Goal: Information Seeking & Learning: Learn about a topic

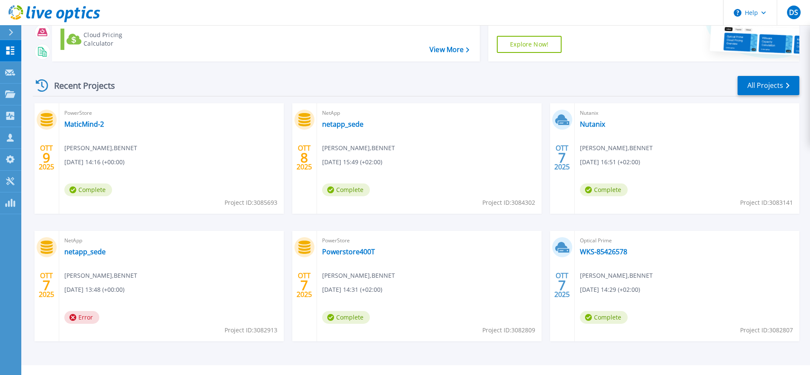
scroll to position [98, 0]
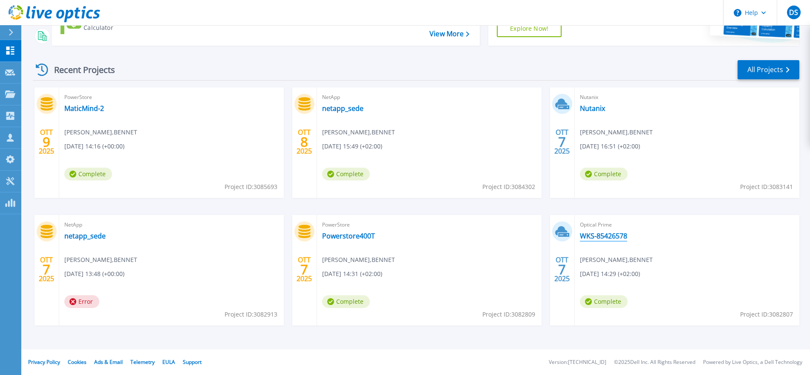
click at [609, 234] on link "WKS-85426578" at bounding box center [603, 235] width 47 height 9
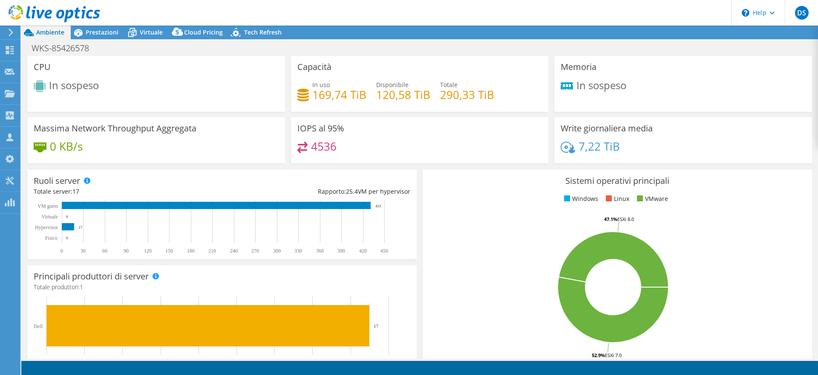
select select "USD"
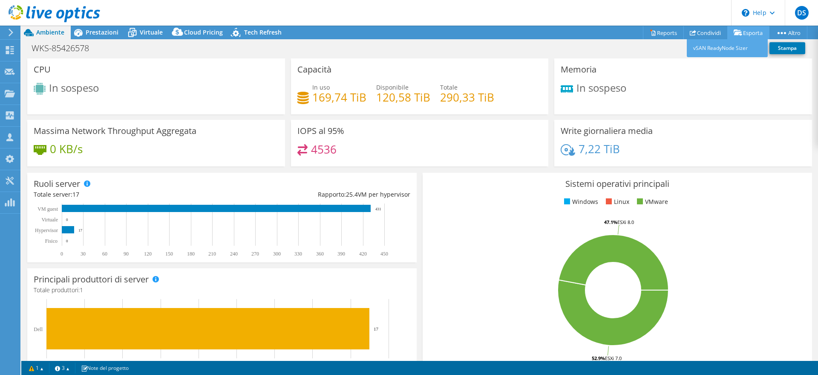
click at [745, 32] on link "Esporta" at bounding box center [748, 32] width 42 height 13
click at [736, 46] on link "vSAN ReadyNode Sizer" at bounding box center [727, 48] width 81 height 18
click at [671, 32] on link "Reports" at bounding box center [663, 32] width 41 height 13
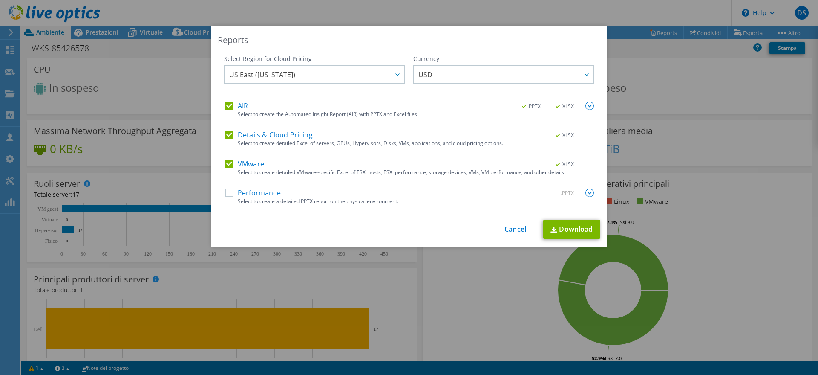
click at [227, 192] on label "Performance" at bounding box center [253, 192] width 56 height 9
click at [0, 0] on input "Performance" at bounding box center [0, 0] width 0 height 0
click at [225, 194] on label "Performance" at bounding box center [253, 192] width 56 height 9
click at [0, 0] on input "Performance" at bounding box center [0, 0] width 0 height 0
click at [450, 68] on span "USD" at bounding box center [505, 74] width 175 height 17
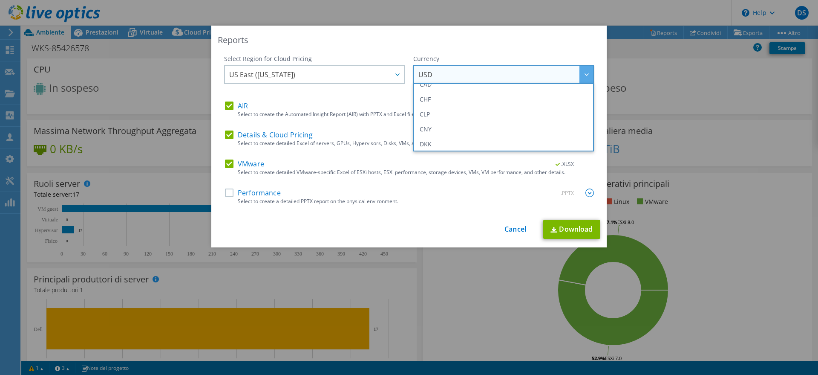
scroll to position [107, 0]
click at [451, 107] on li "EUR" at bounding box center [504, 105] width 176 height 15
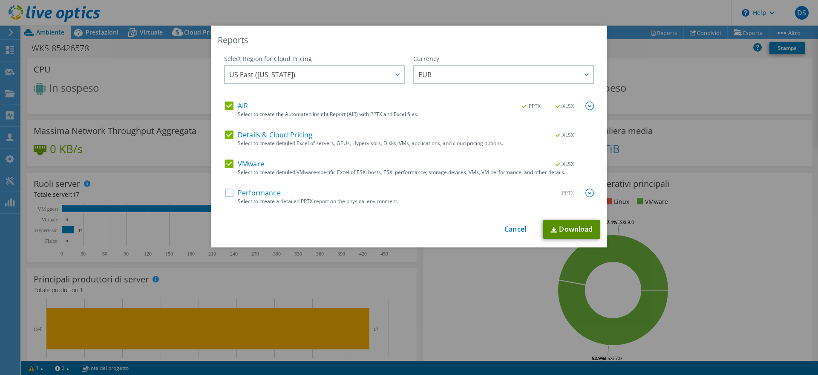
click at [570, 226] on link "Download" at bounding box center [571, 228] width 57 height 19
click at [514, 225] on link "Cancel" at bounding box center [516, 229] width 22 height 8
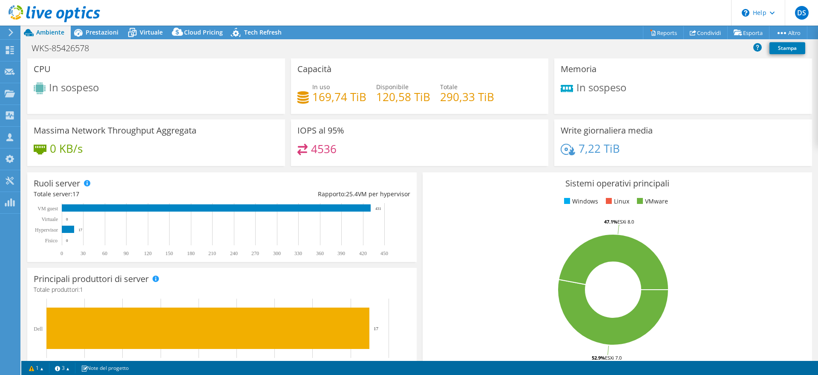
scroll to position [0, 0]
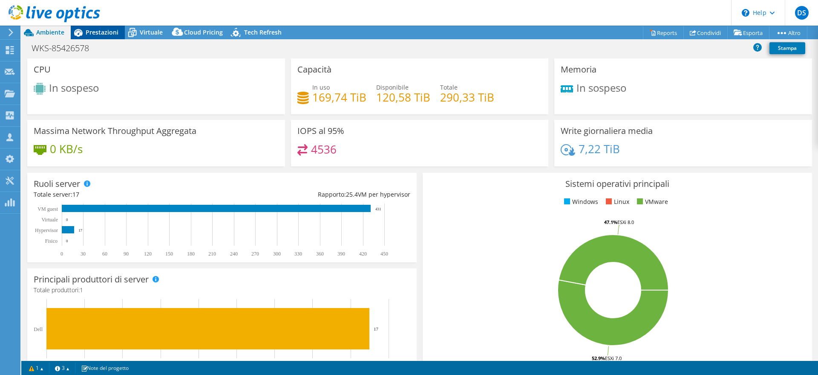
click at [109, 37] on div "Prestazioni" at bounding box center [98, 33] width 54 height 14
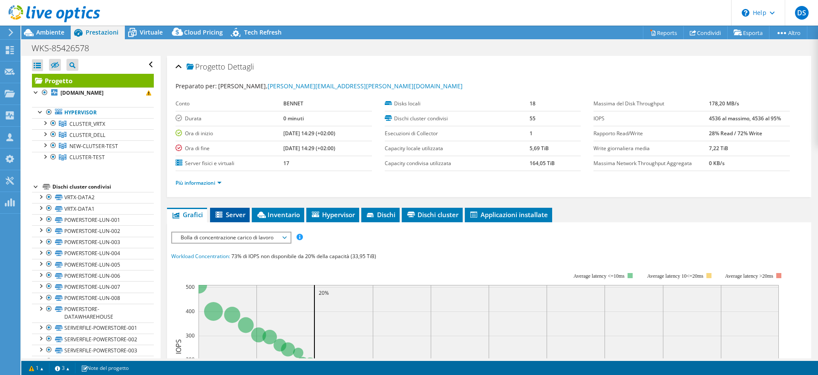
click at [223, 210] on span "Server" at bounding box center [229, 214] width 31 height 9
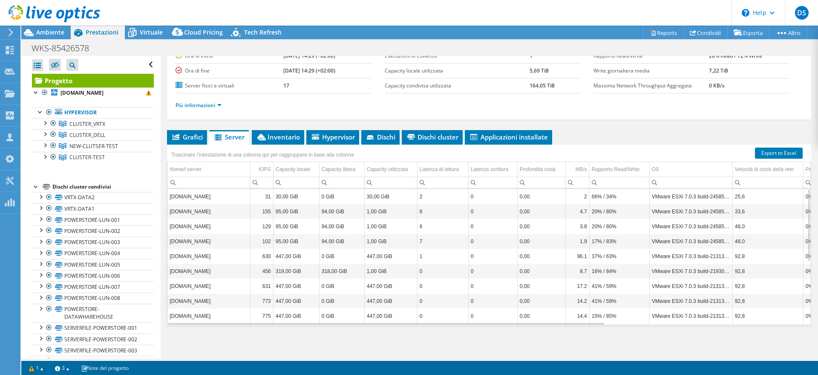
scroll to position [24, 0]
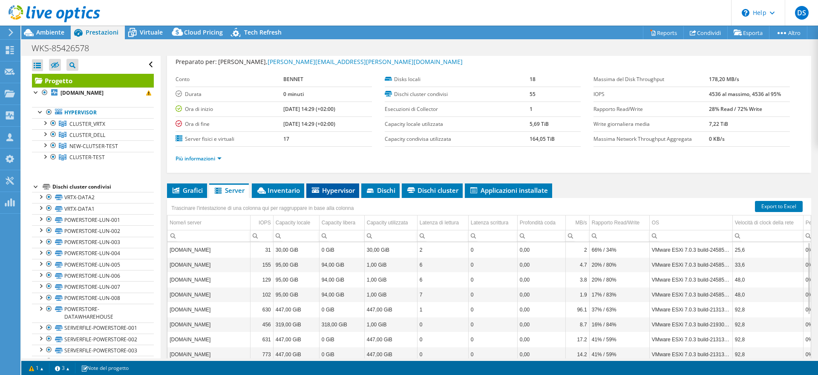
click at [328, 192] on span "Hypervisor" at bounding box center [333, 190] width 44 height 9
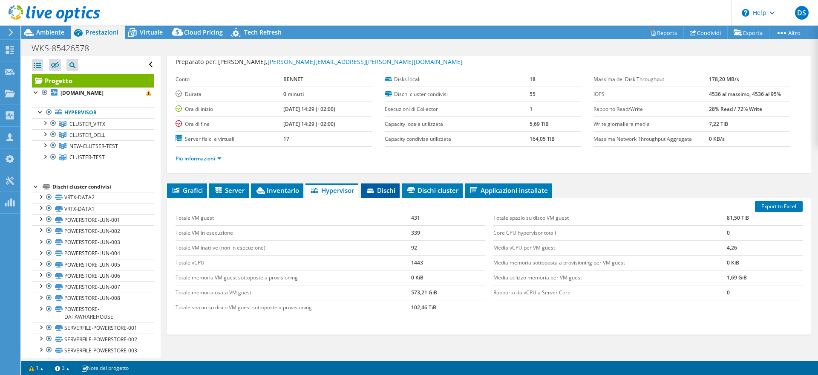
click at [388, 189] on span "Dischi" at bounding box center [381, 190] width 30 height 9
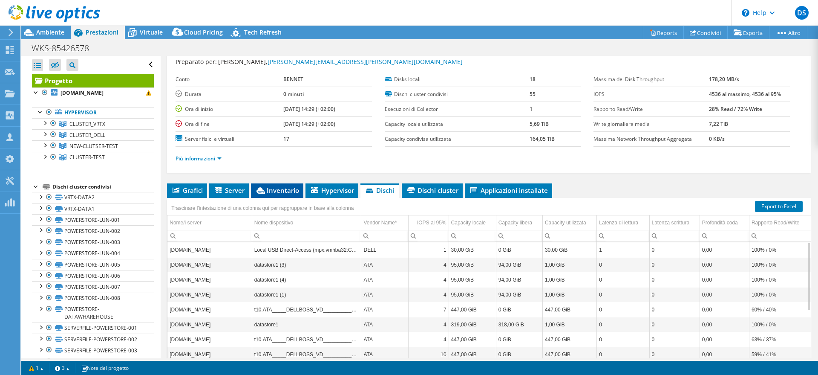
click at [300, 191] on li "Inventario" at bounding box center [277, 190] width 52 height 14
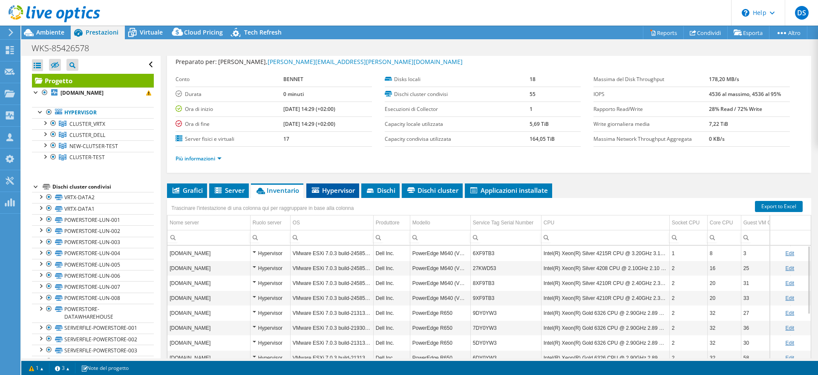
click at [318, 189] on icon at bounding box center [315, 190] width 7 height 6
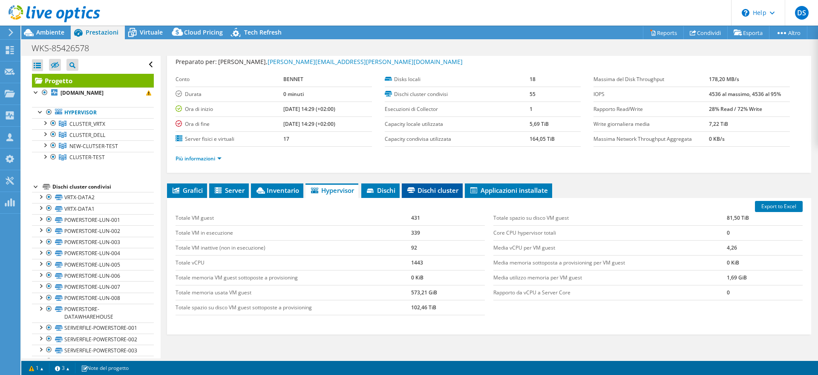
click at [446, 190] on span "Dischi cluster" at bounding box center [432, 190] width 52 height 9
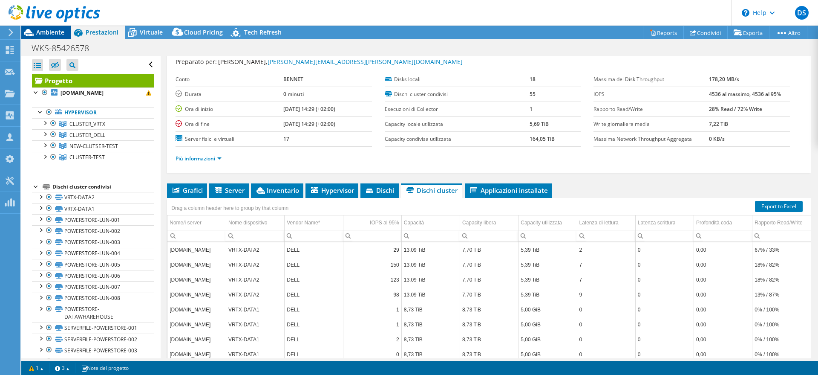
click at [58, 31] on span "Ambiente" at bounding box center [50, 32] width 28 height 8
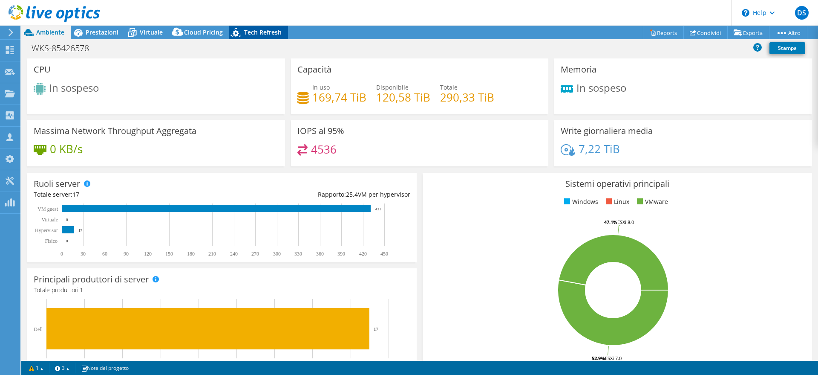
click at [247, 32] on span "Tech Refresh" at bounding box center [263, 32] width 38 height 8
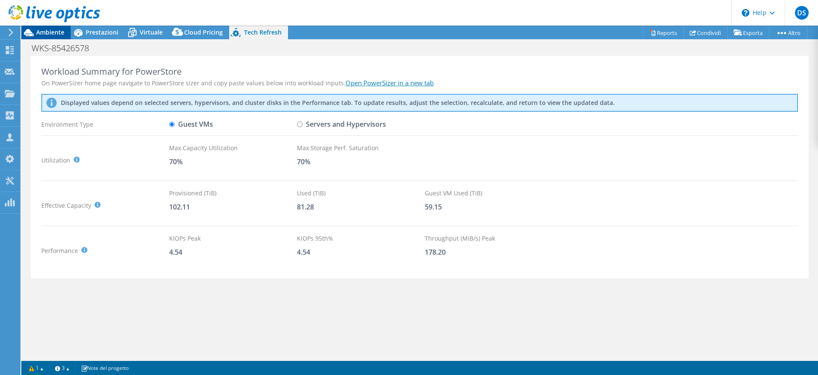
click at [58, 31] on span "Ambiente" at bounding box center [50, 32] width 28 height 8
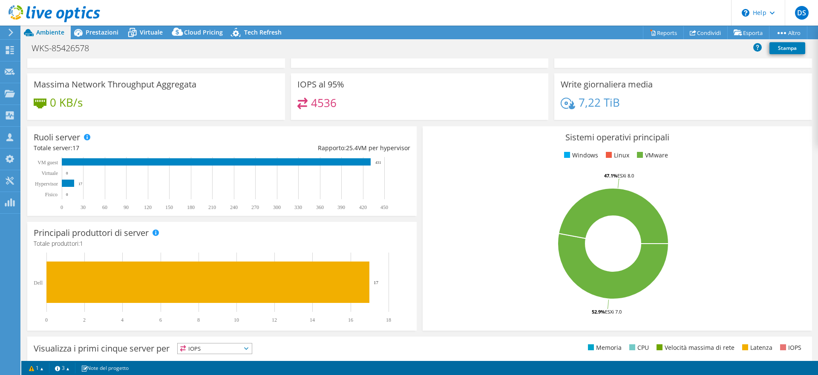
scroll to position [0, 0]
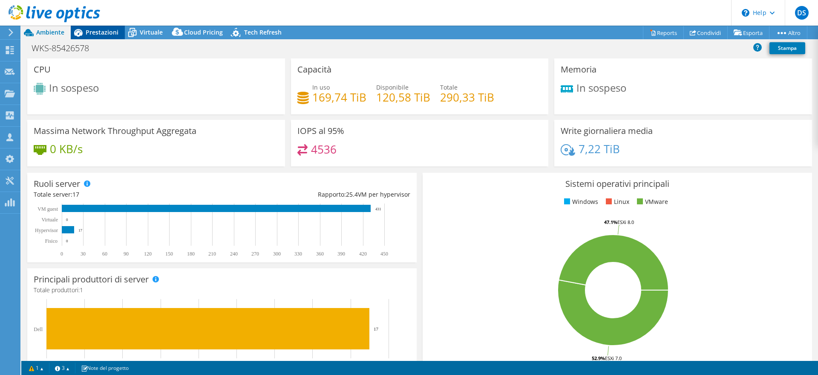
click at [92, 31] on span "Prestazioni" at bounding box center [102, 32] width 33 height 8
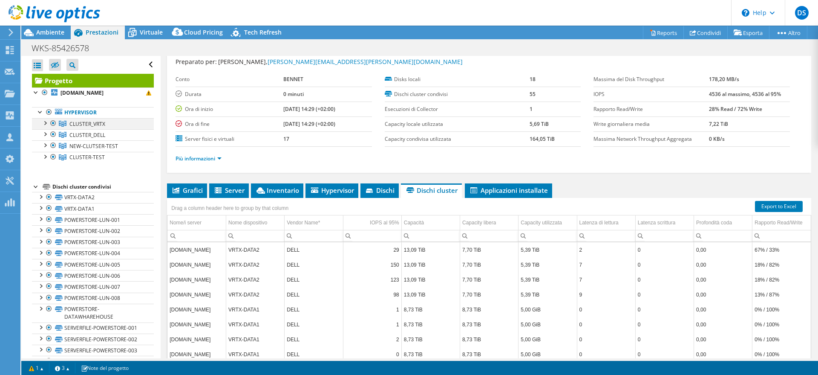
click at [46, 127] on div at bounding box center [44, 122] width 9 height 9
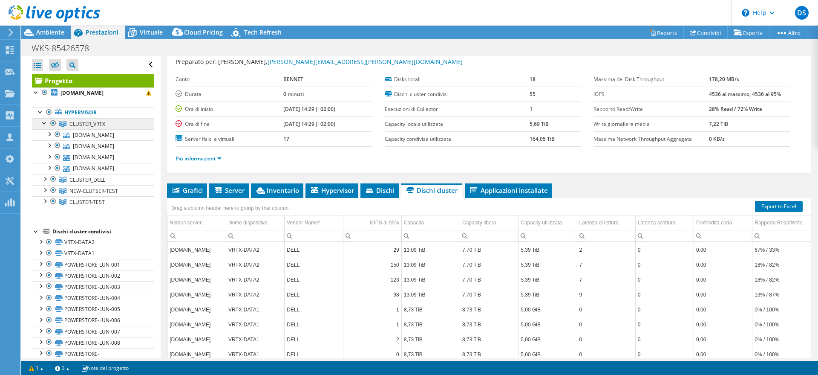
click at [94, 127] on span "CLUSTER_VRTX" at bounding box center [87, 123] width 36 height 7
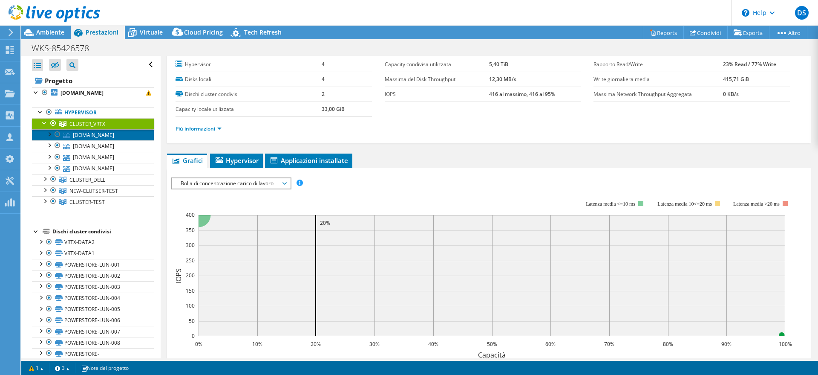
click at [89, 140] on link "[DOMAIN_NAME]" at bounding box center [93, 134] width 122 height 11
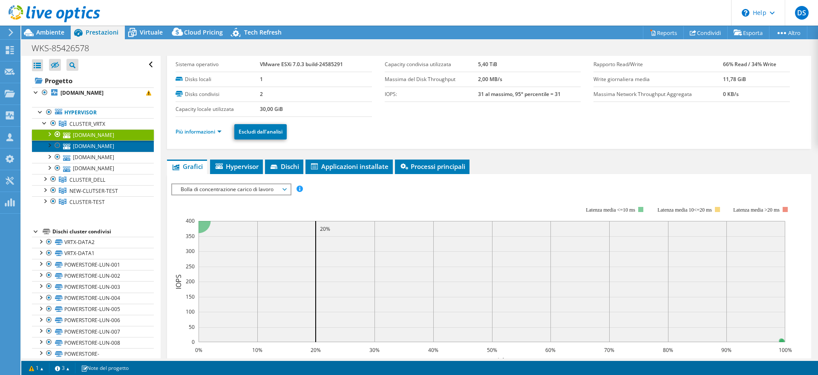
click at [89, 151] on link "[DOMAIN_NAME]" at bounding box center [93, 145] width 122 height 11
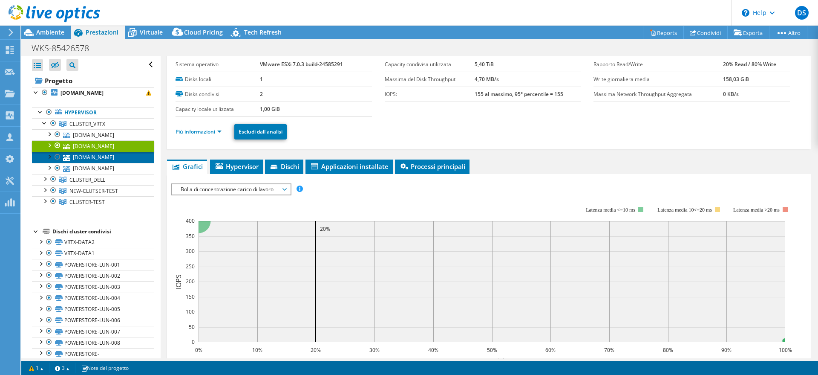
click at [88, 163] on link "[DOMAIN_NAME]" at bounding box center [93, 157] width 122 height 11
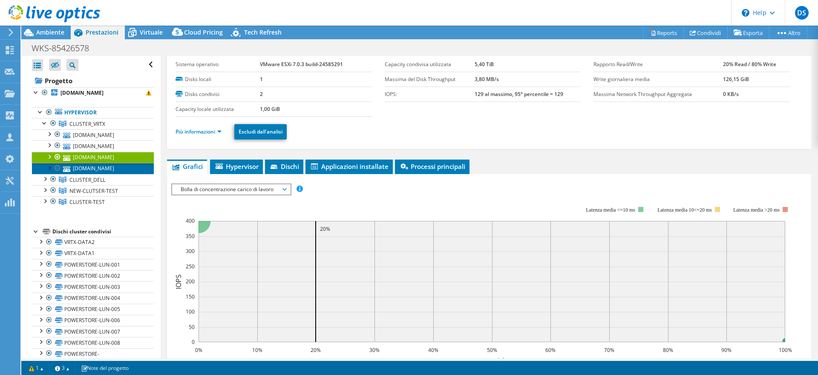
click at [92, 174] on link "[DOMAIN_NAME]" at bounding box center [93, 168] width 122 height 11
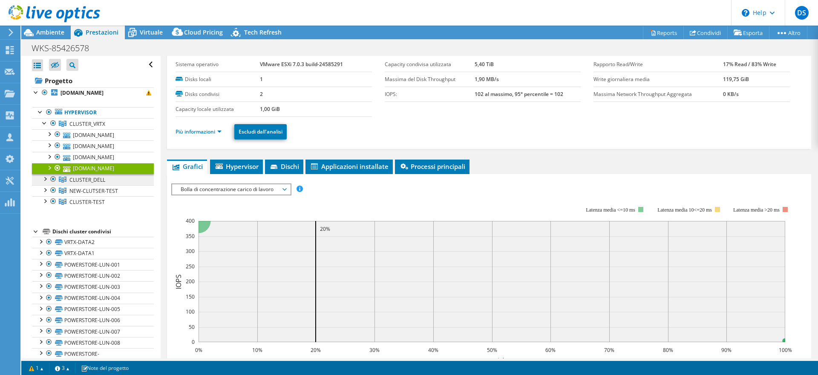
click at [96, 183] on span "CLUSTER_DELL" at bounding box center [87, 179] width 36 height 7
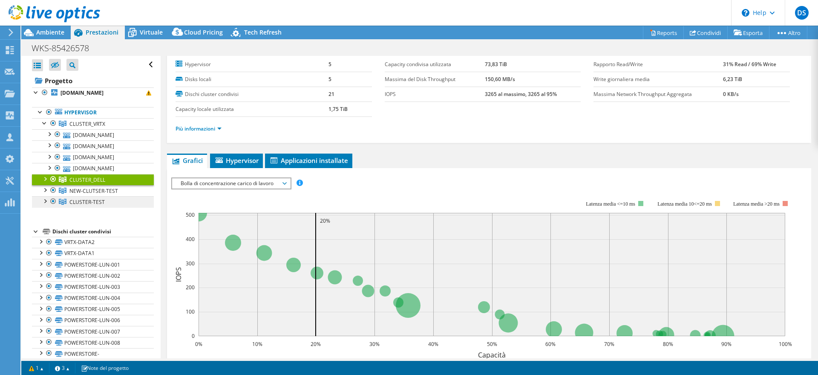
click at [81, 207] on link "CLUSTER-TEST" at bounding box center [93, 201] width 122 height 11
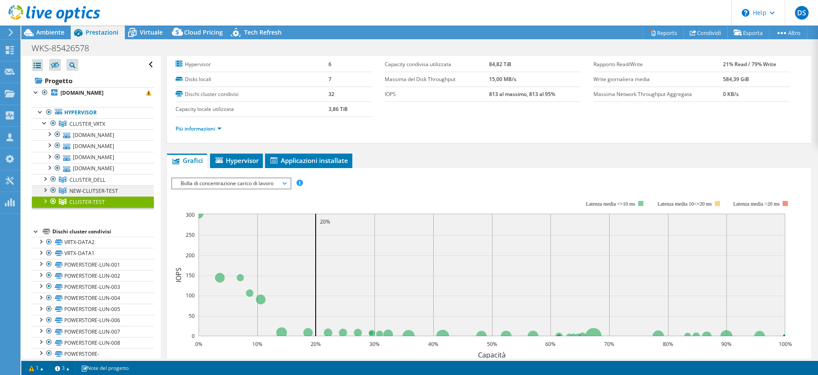
click at [81, 194] on span "NEW-CLUTSER-TEST" at bounding box center [93, 190] width 49 height 7
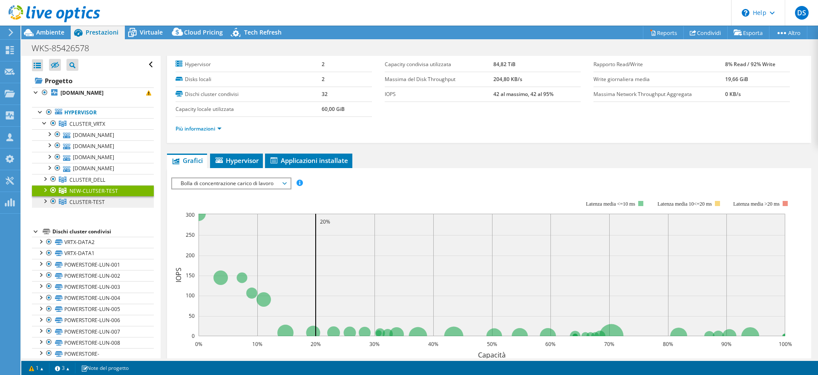
click at [79, 205] on span "CLUSTER-TEST" at bounding box center [86, 201] width 35 height 7
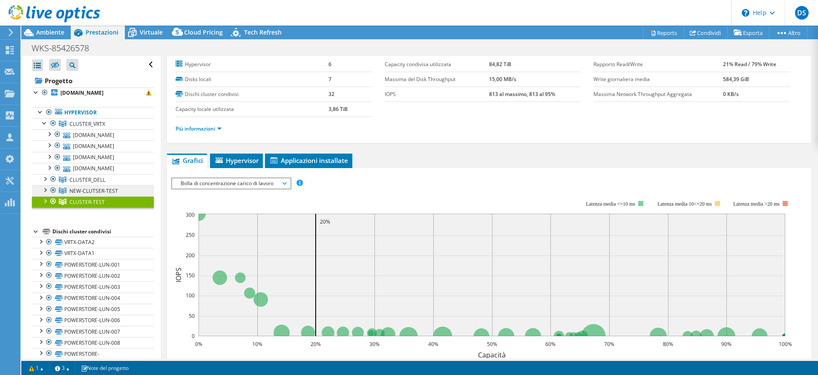
click at [79, 194] on span "NEW-CLUTSER-TEST" at bounding box center [93, 190] width 49 height 7
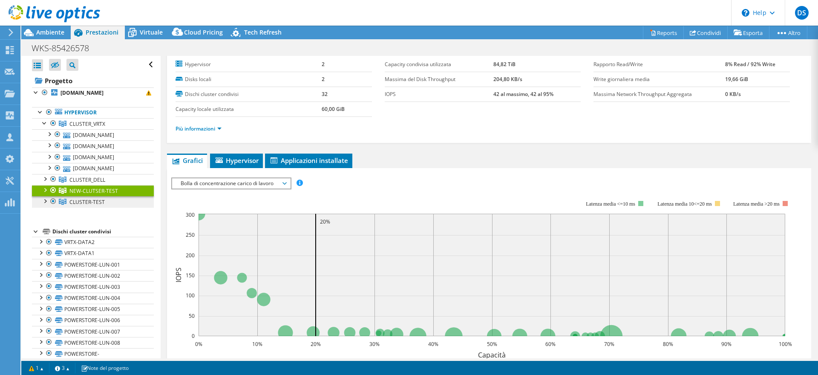
click at [79, 205] on span "CLUSTER-TEST" at bounding box center [86, 201] width 35 height 7
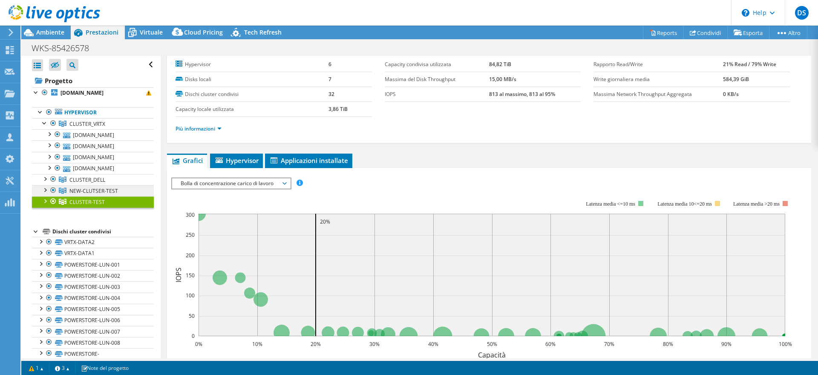
click at [76, 194] on span "NEW-CLUTSER-TEST" at bounding box center [93, 190] width 49 height 7
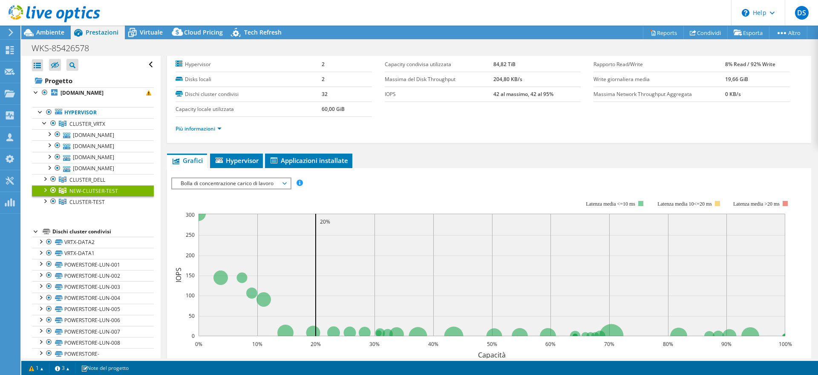
click at [76, 194] on span "NEW-CLUTSER-TEST" at bounding box center [93, 190] width 49 height 7
click at [244, 165] on li "Hypervisor" at bounding box center [236, 160] width 53 height 14
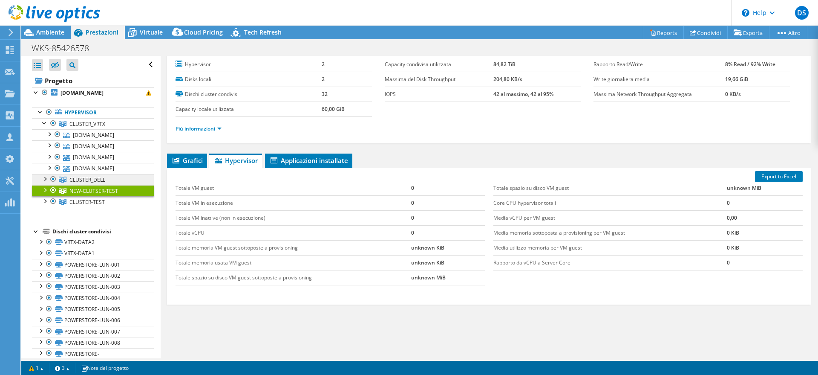
click at [101, 183] on span "CLUSTER_DELL" at bounding box center [87, 179] width 36 height 7
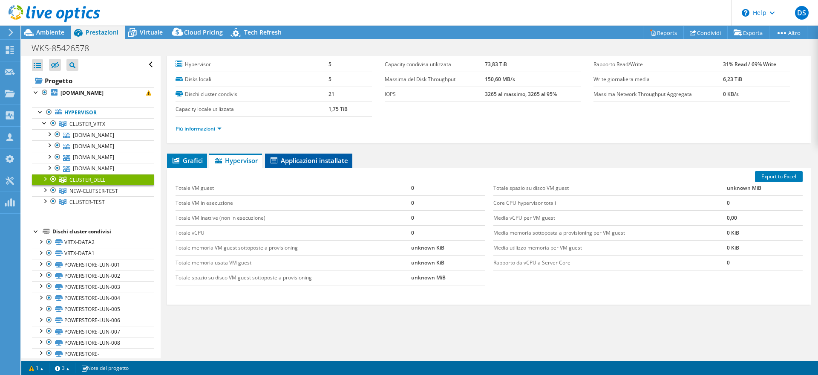
click at [300, 164] on li "Applicazioni installate" at bounding box center [308, 160] width 87 height 14
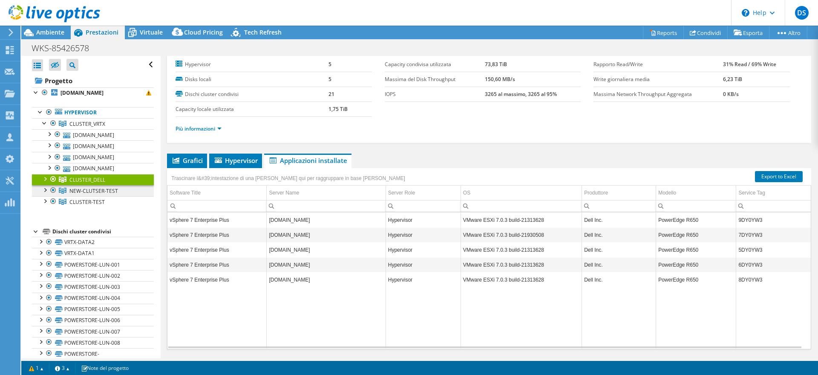
click at [88, 194] on span "NEW-CLUTSER-TEST" at bounding box center [93, 190] width 49 height 7
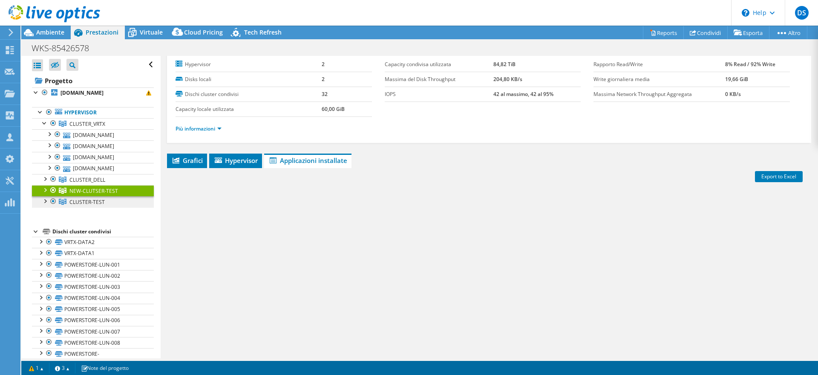
click at [89, 205] on span "CLUSTER-TEST" at bounding box center [86, 201] width 35 height 7
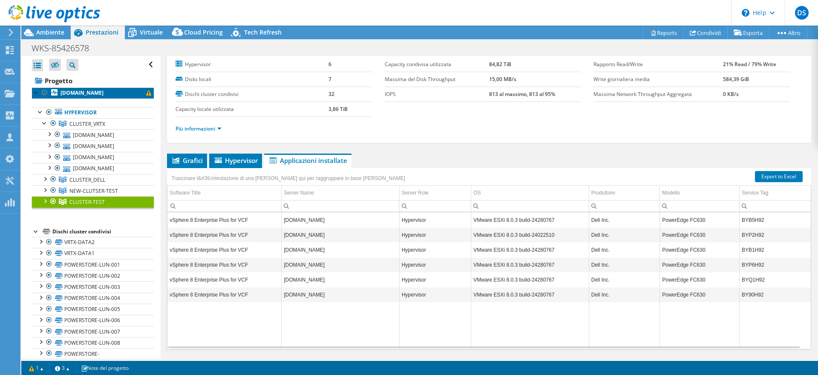
click at [94, 96] on b "[DOMAIN_NAME]" at bounding box center [82, 92] width 43 height 7
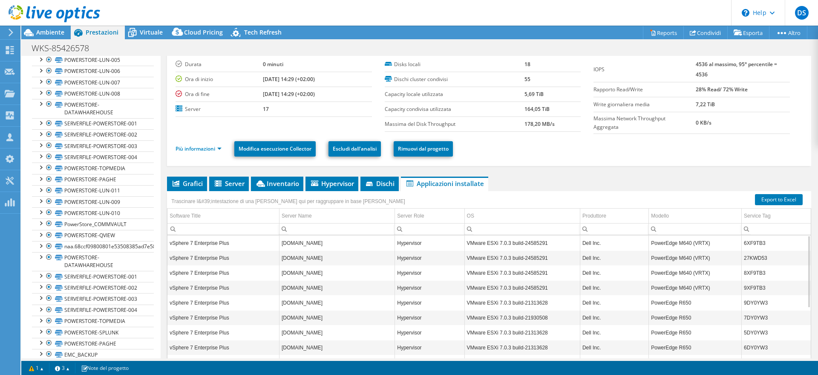
scroll to position [320, 0]
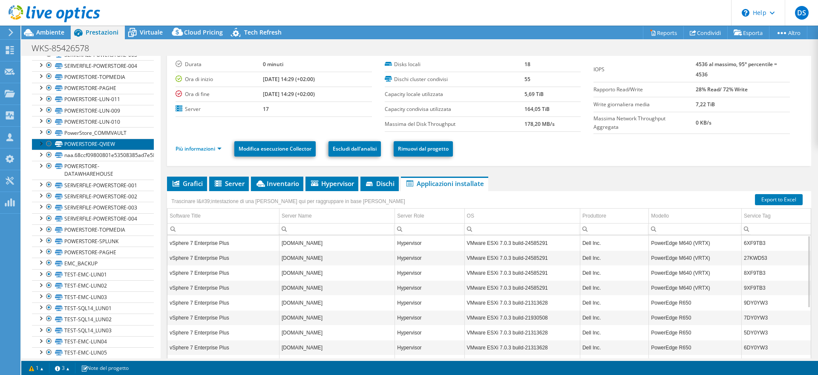
click at [93, 237] on ul "VRTX-DATA2 VRTX-DATA2 | [DOMAIN_NAME] VRTX-DATA2 | [DOMAIN_NAME]" at bounding box center [93, 210] width 122 height 629
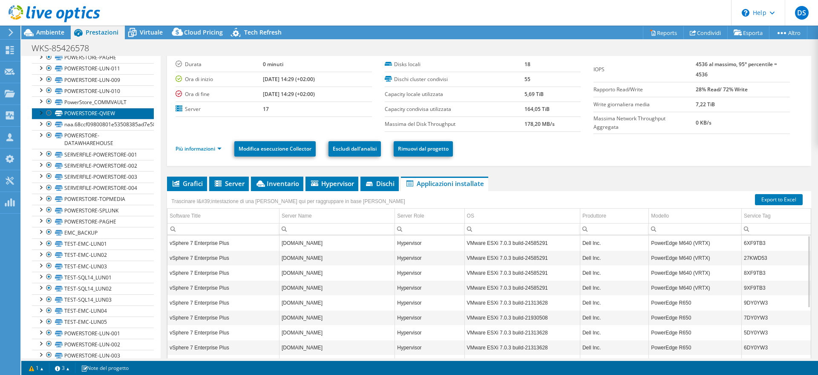
scroll to position [373, 0]
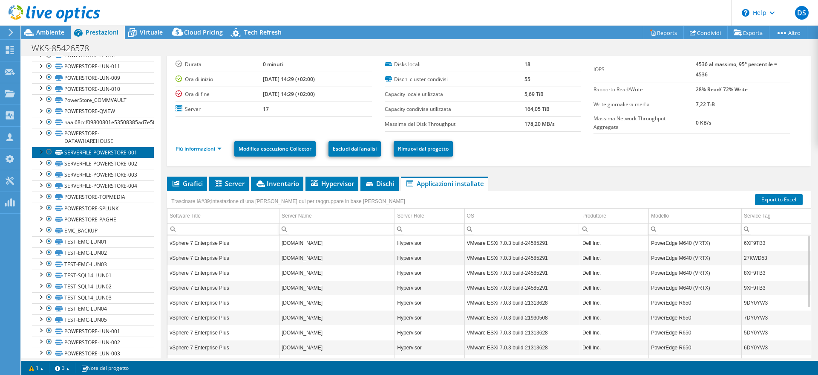
click at [92, 158] on link "SERVERFILE-POWERSTORE-001" at bounding box center [93, 152] width 122 height 11
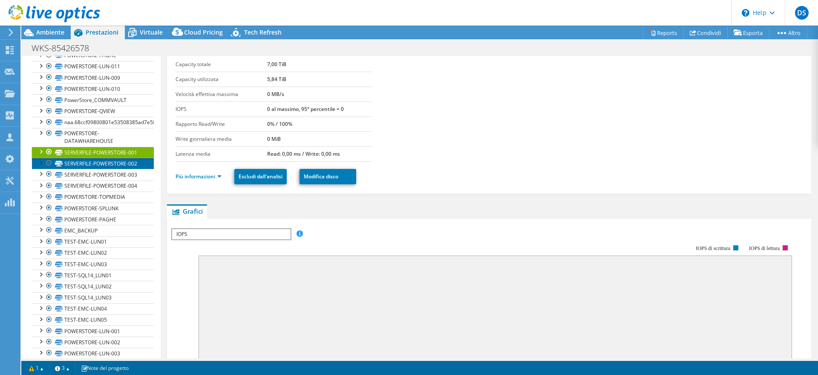
click at [95, 169] on link "SERVERFILE-POWERSTORE-002" at bounding box center [93, 163] width 122 height 11
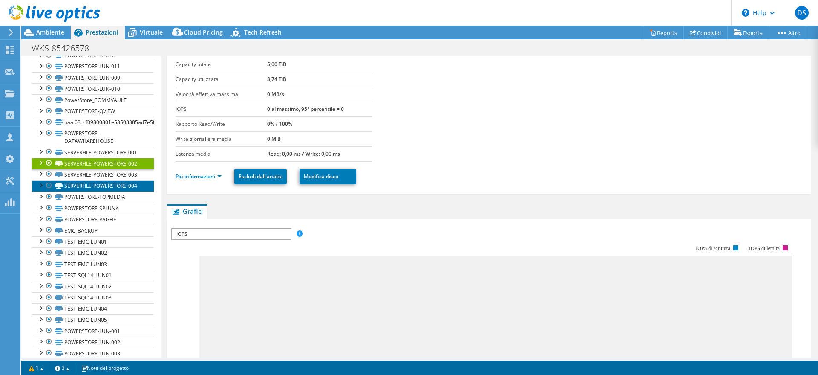
click at [92, 191] on link "SERVERFILE-POWERSTORE-004" at bounding box center [93, 185] width 122 height 11
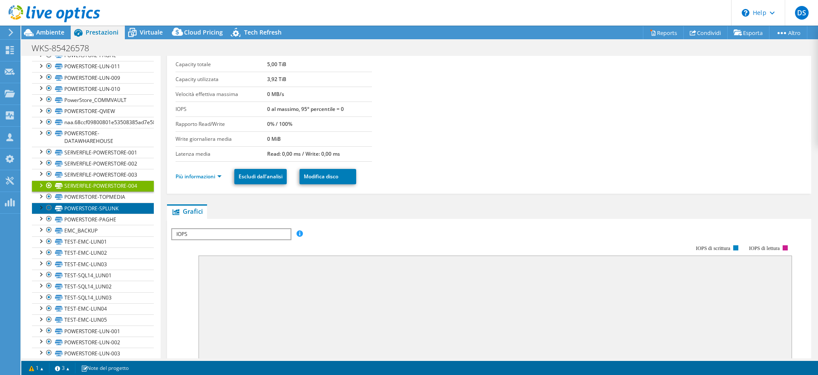
click at [95, 214] on link "POWERSTORE-SPLUNK" at bounding box center [93, 207] width 122 height 11
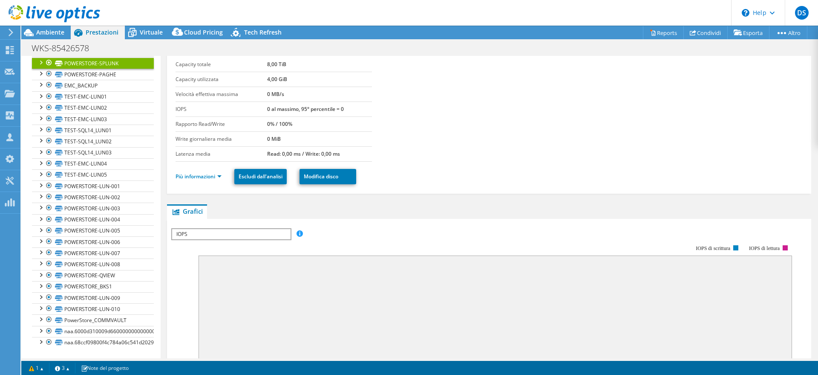
scroll to position [533, 0]
click at [95, 214] on link "POWERSTORE-LUN-003" at bounding box center [93, 207] width 122 height 11
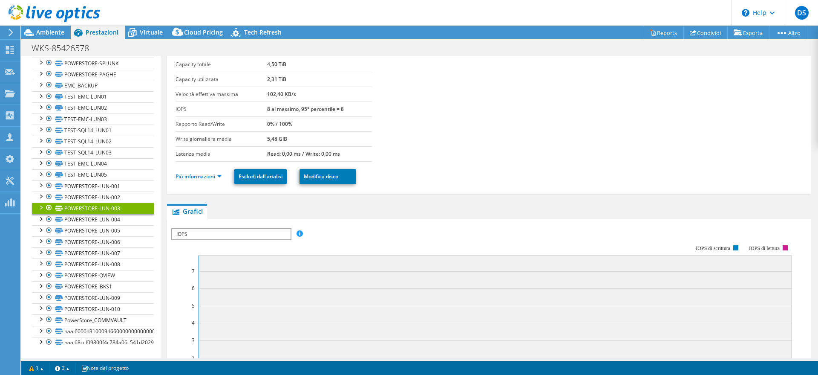
click at [41, 211] on div at bounding box center [40, 206] width 9 height 9
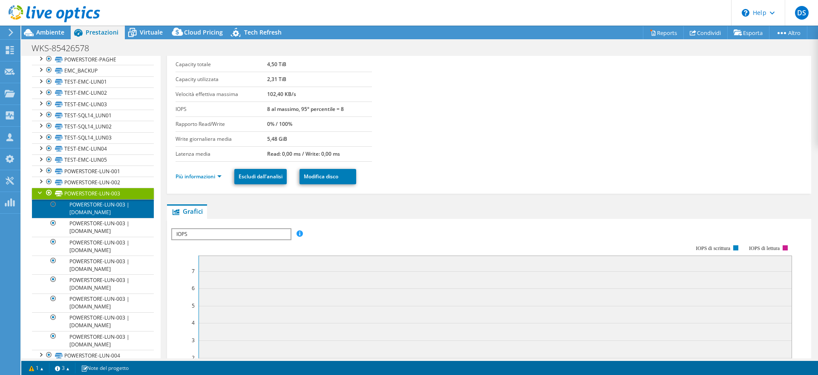
click at [86, 218] on link "POWERSTORE-LUN-003 | [DOMAIN_NAME]" at bounding box center [93, 208] width 122 height 19
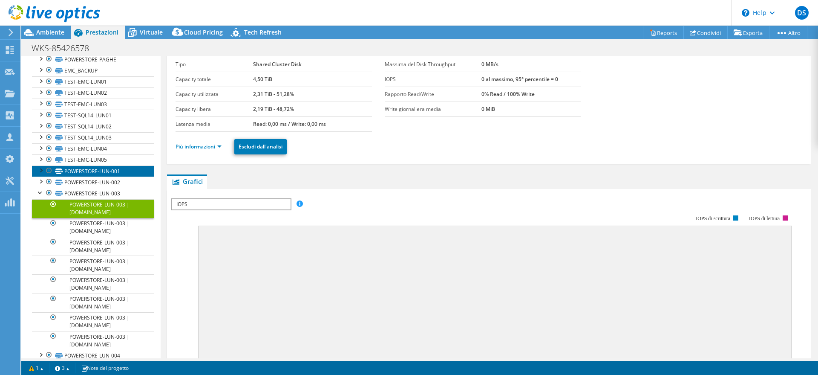
click at [88, 176] on link "POWERSTORE-LUN-001" at bounding box center [93, 170] width 122 height 11
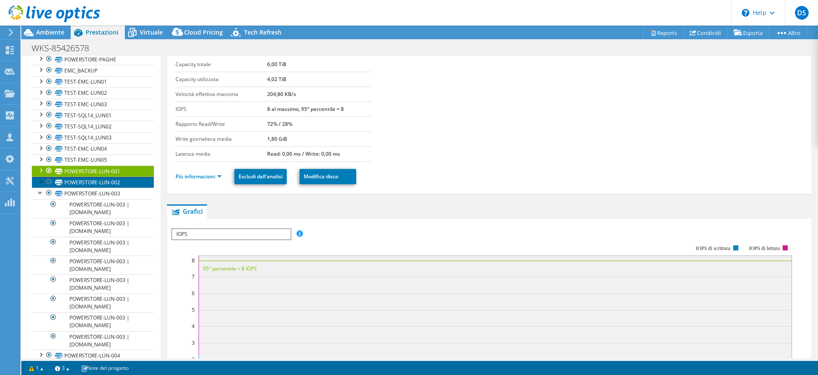
click at [87, 188] on link "POWERSTORE-LUN-002" at bounding box center [93, 181] width 122 height 11
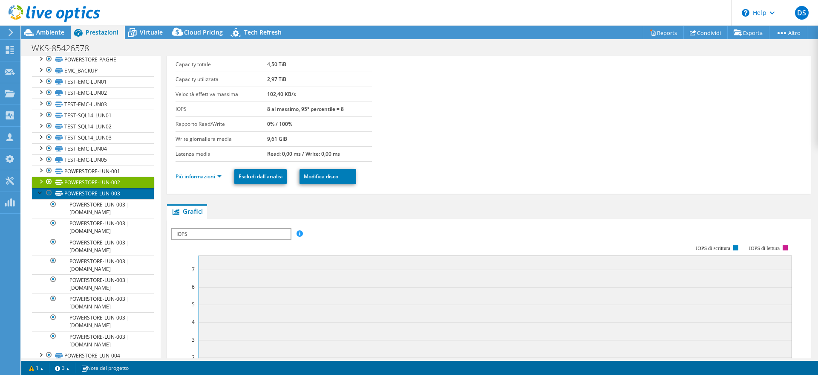
click at [87, 199] on link "POWERSTORE-LUN-003" at bounding box center [93, 193] width 122 height 11
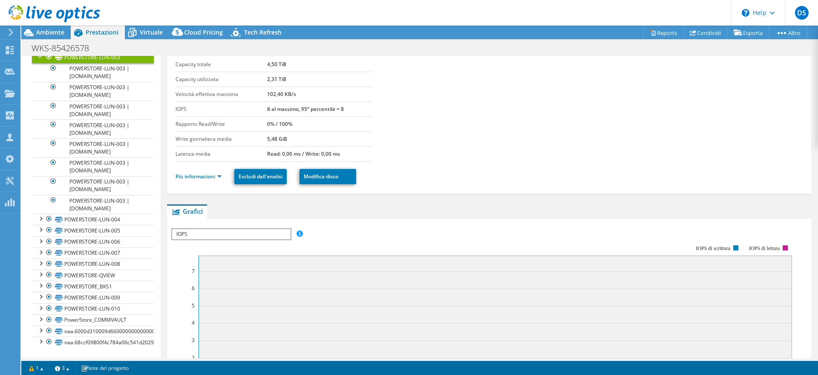
scroll to position [746, 0]
click at [86, 225] on link "POWERSTORE-LUN-004" at bounding box center [93, 219] width 122 height 11
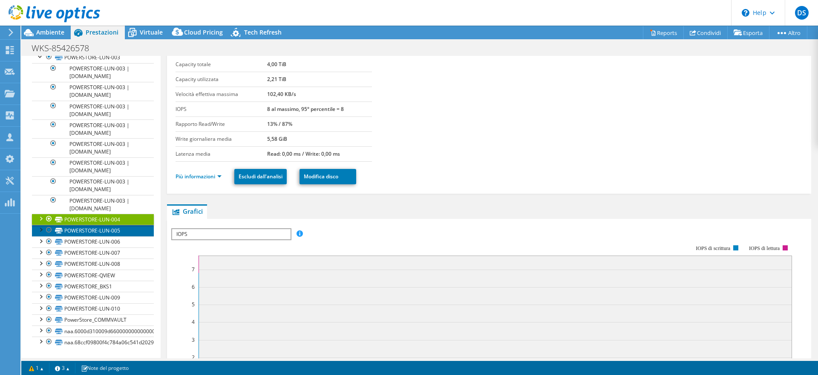
click at [87, 236] on link "POWERSTORE-LUN-005" at bounding box center [93, 230] width 122 height 11
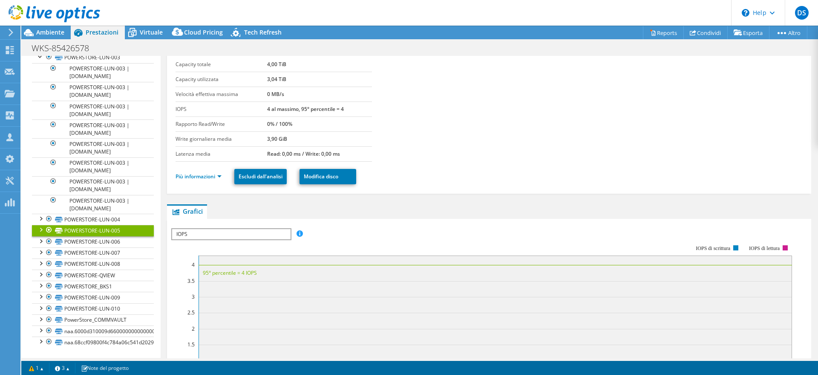
scroll to position [799, 0]
click at [87, 280] on link "POWERSTORE-QVIEW" at bounding box center [93, 274] width 122 height 11
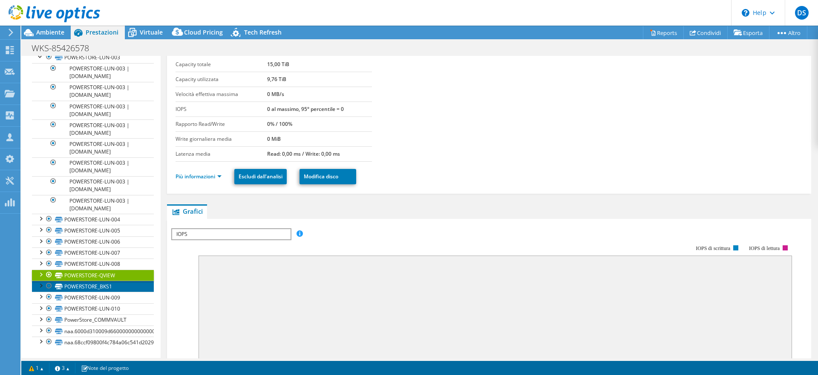
click at [87, 291] on link "POWERSTORE_BKS1" at bounding box center [93, 285] width 122 height 11
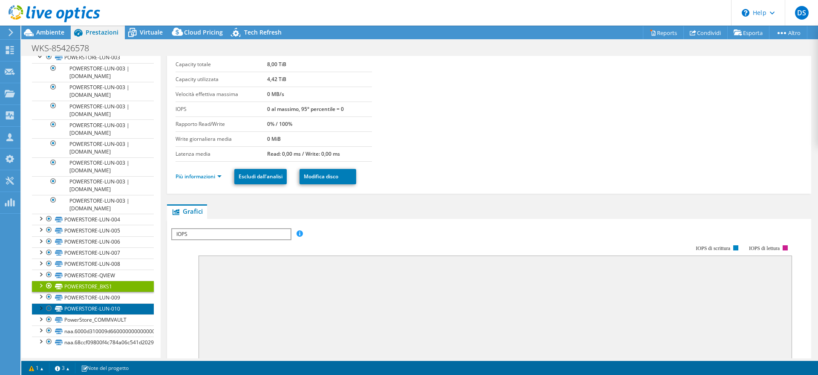
click at [91, 314] on link "POWERSTORE-LUN-010" at bounding box center [93, 308] width 122 height 11
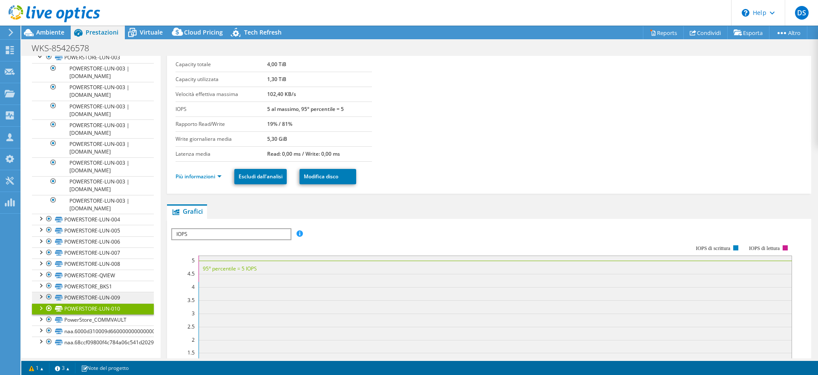
scroll to position [829, 0]
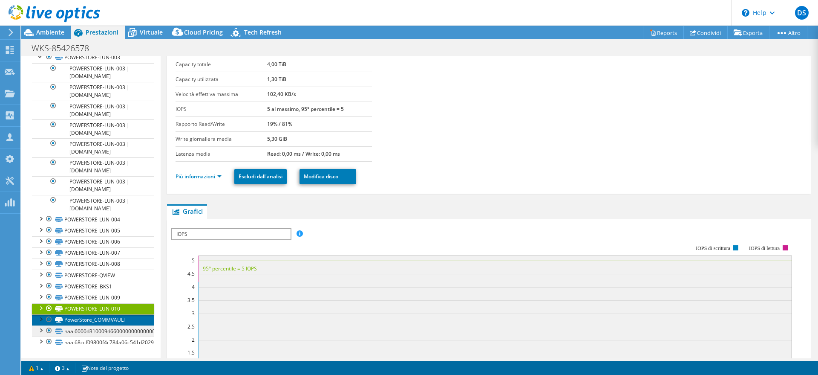
click at [85, 330] on link "naa.6000d310009d6600000000000000002c" at bounding box center [93, 330] width 122 height 11
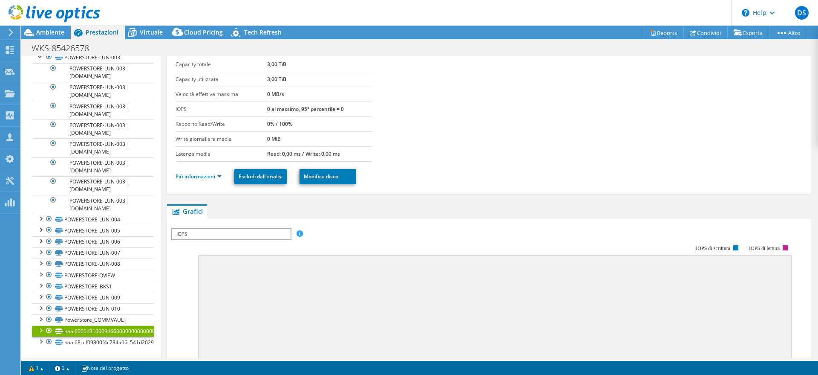
click at [85, 330] on link "naa.6000d310009d6600000000000000002c" at bounding box center [93, 330] width 122 height 11
click at [87, 341] on link "naa.68ccf09800f4c784a06c541d202958e2" at bounding box center [93, 341] width 122 height 11
click at [40, 330] on div at bounding box center [40, 329] width 9 height 9
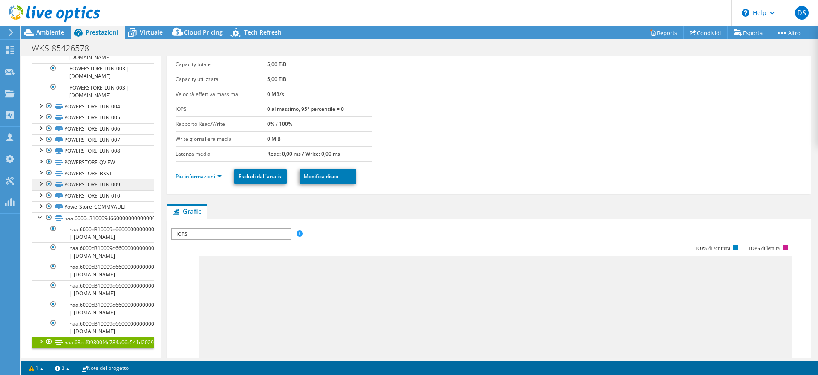
scroll to position [989, 0]
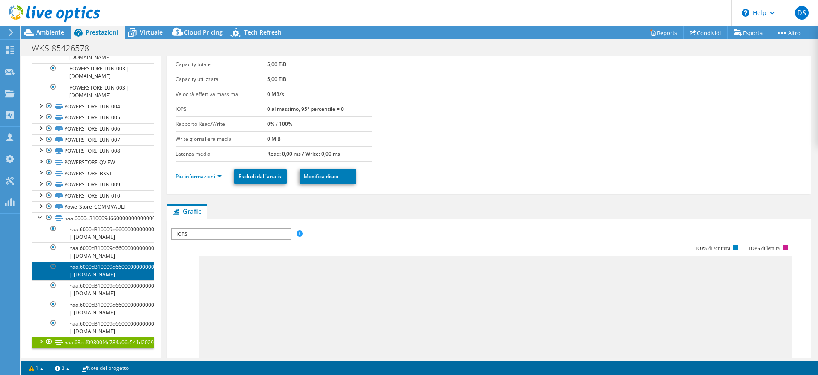
click at [105, 261] on link "naa.6000d310009d6600000000000000002c | [DOMAIN_NAME]" at bounding box center [93, 270] width 122 height 19
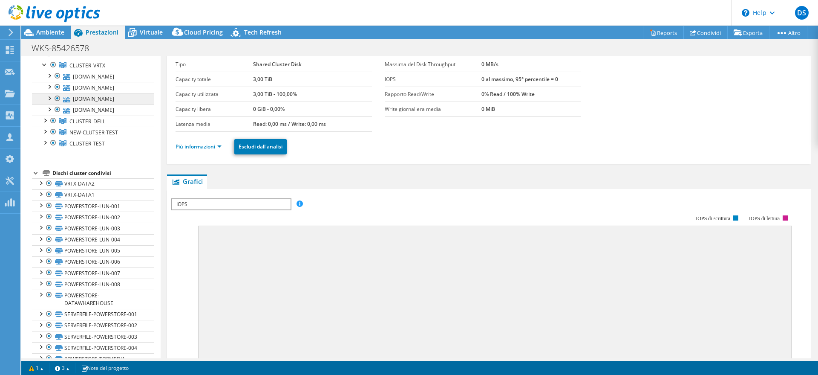
scroll to position [0, 0]
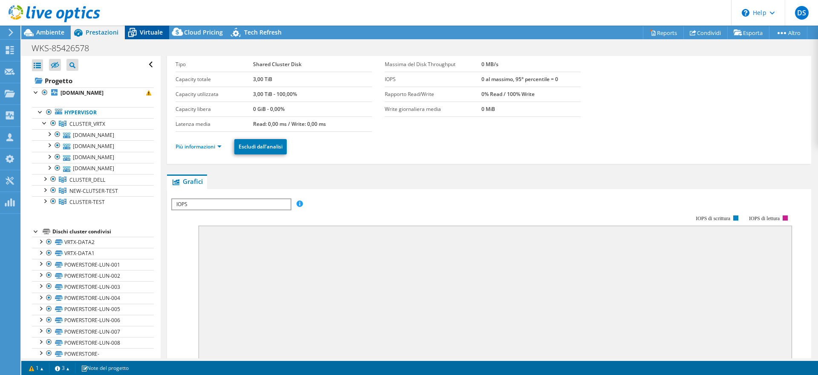
click at [148, 32] on span "Virtuale" at bounding box center [151, 32] width 23 height 8
